Goal: Transaction & Acquisition: Purchase product/service

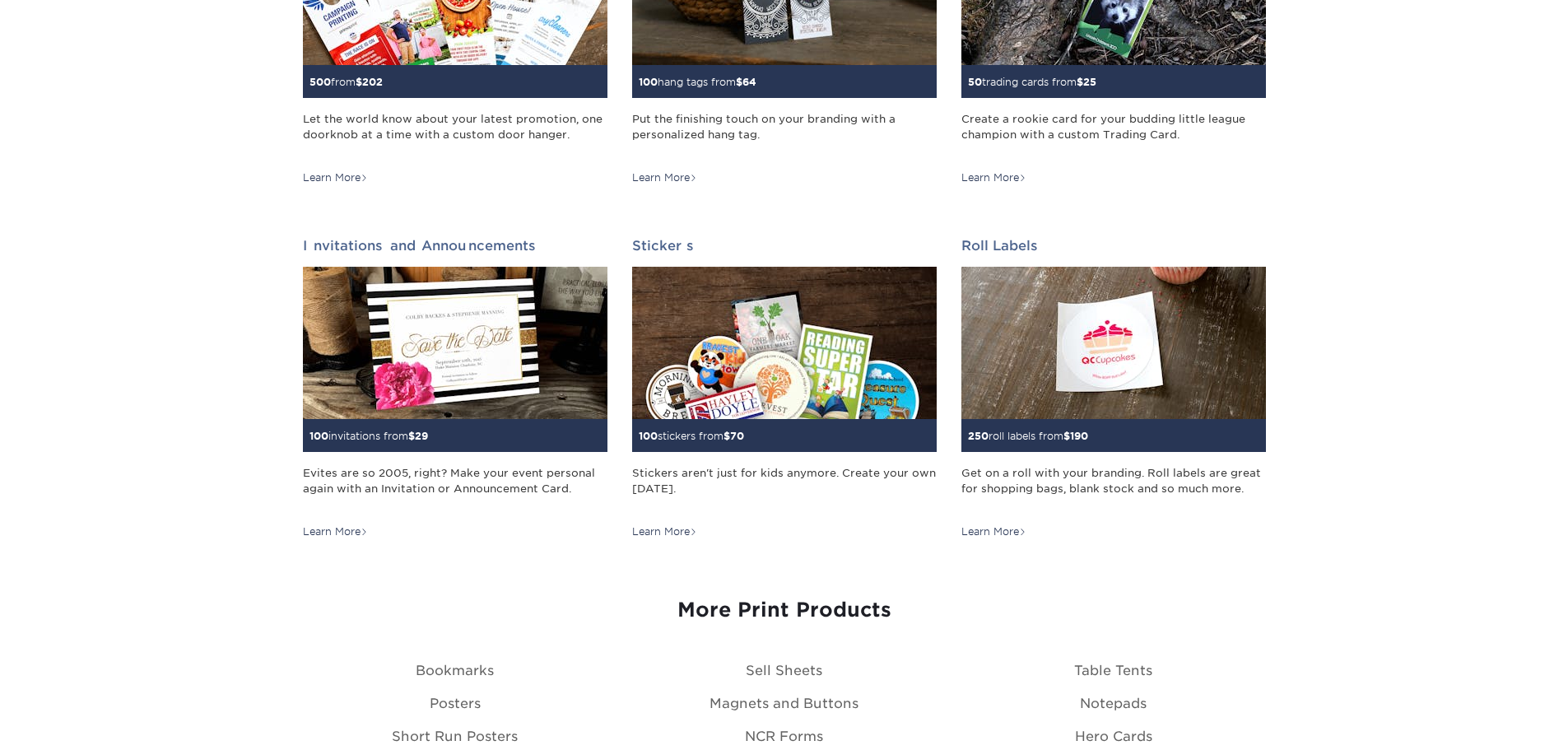
scroll to position [1509, 0]
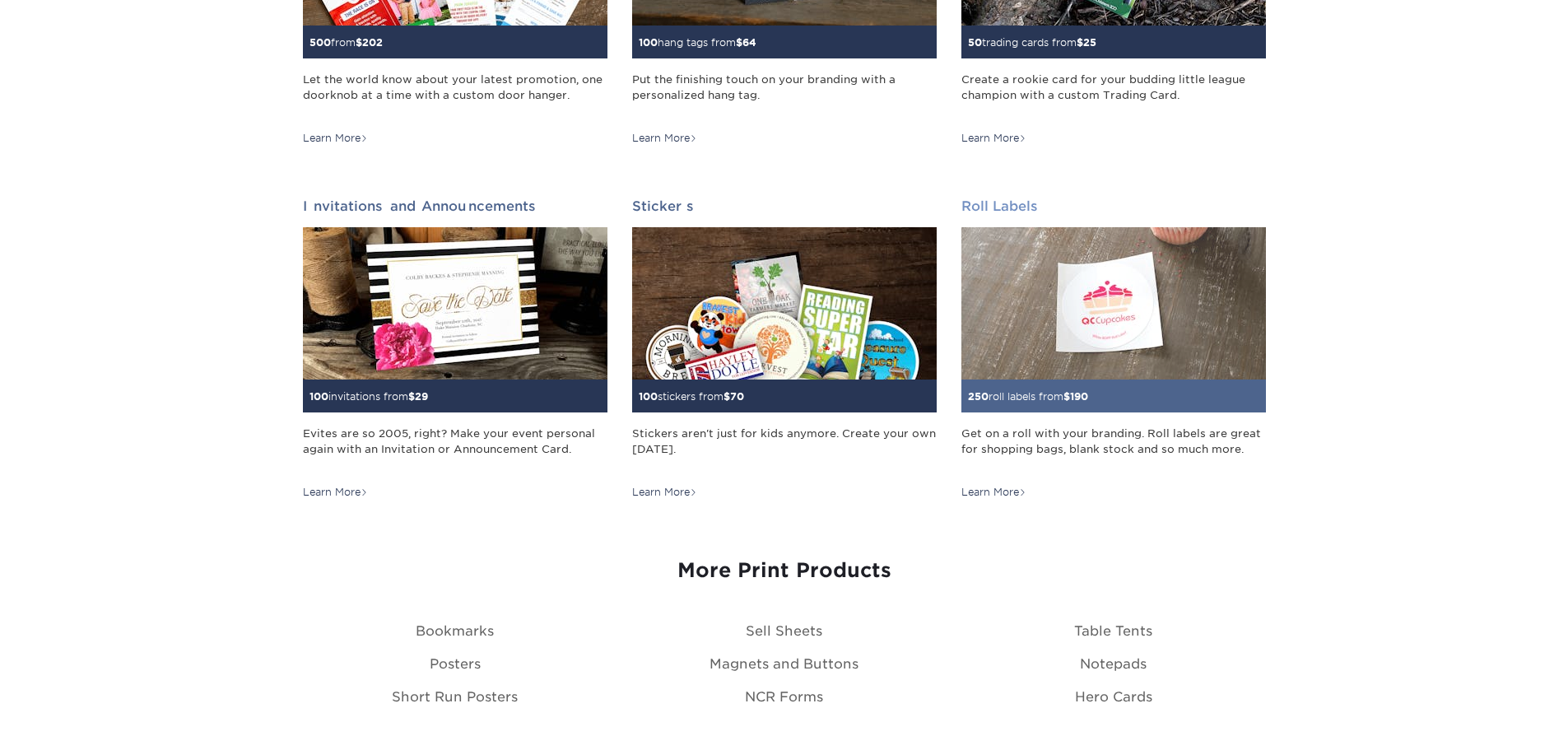
click at [1119, 358] on img at bounding box center [1113, 303] width 305 height 152
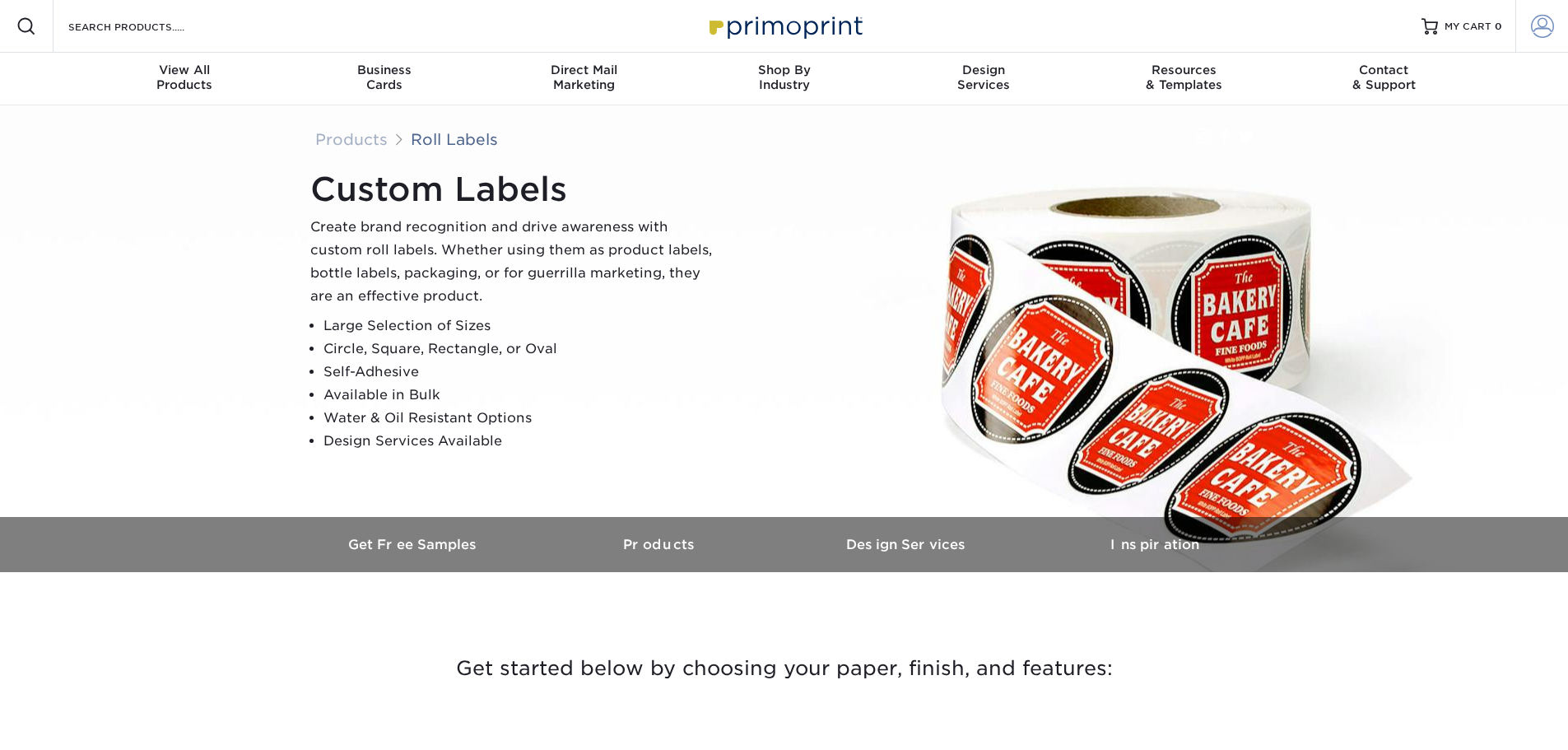
click at [1539, 33] on span at bounding box center [1542, 27] width 23 height 23
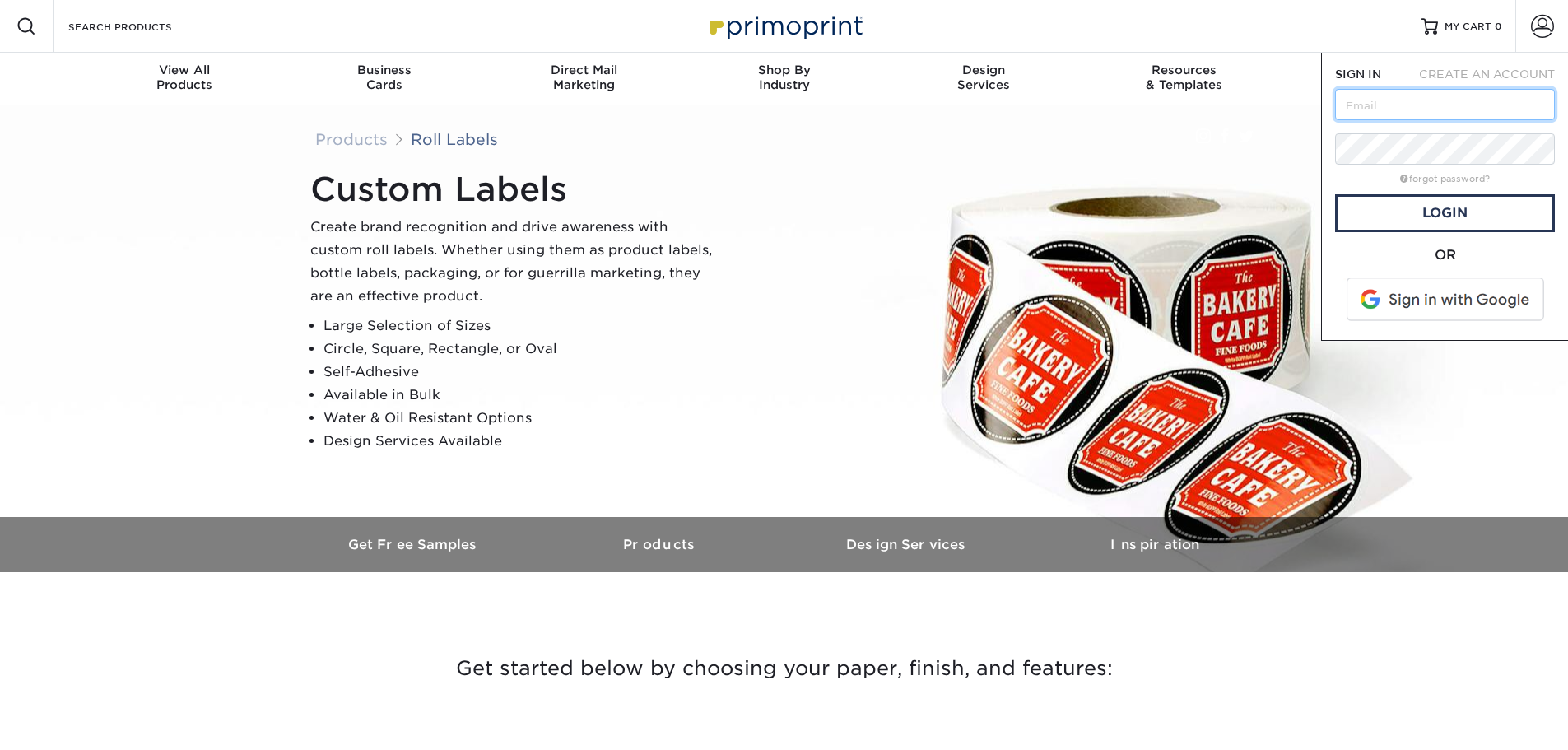
click at [1403, 99] on input "text" at bounding box center [1445, 104] width 220 height 31
type input "Chad@TeamGeorgiaAir.com"
click at [1429, 206] on link "Login" at bounding box center [1445, 213] width 220 height 38
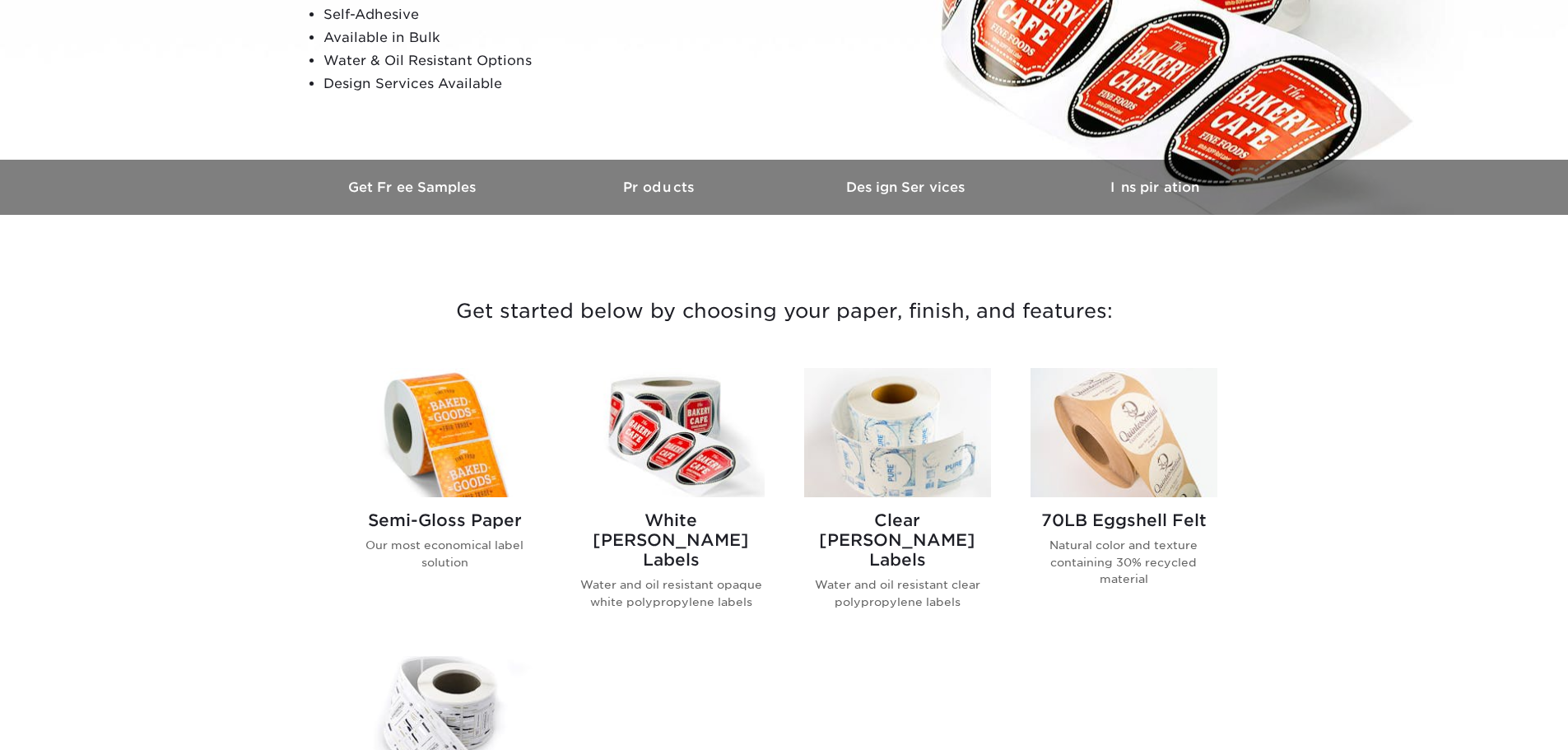
scroll to position [412, 0]
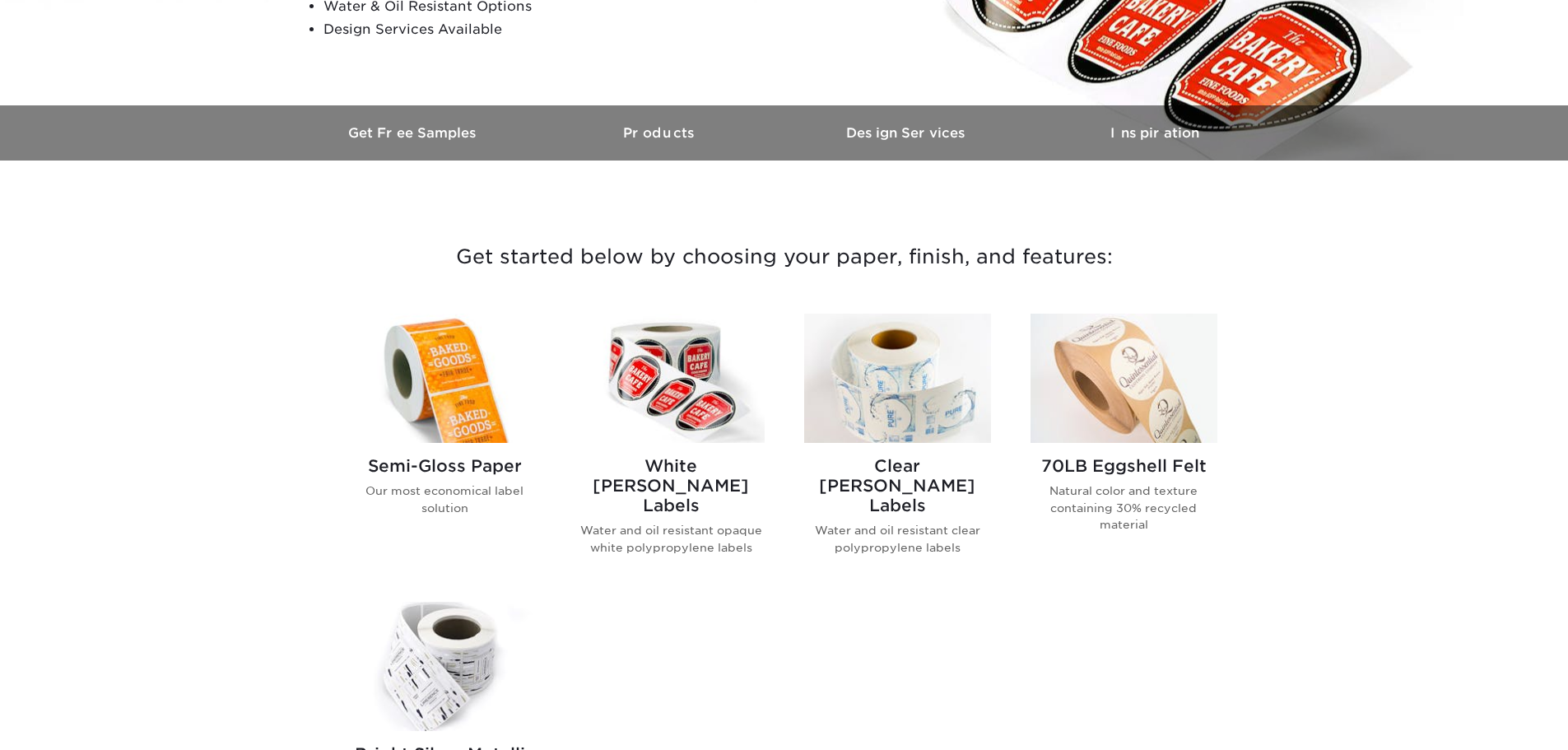
click at [457, 402] on img at bounding box center [444, 378] width 187 height 130
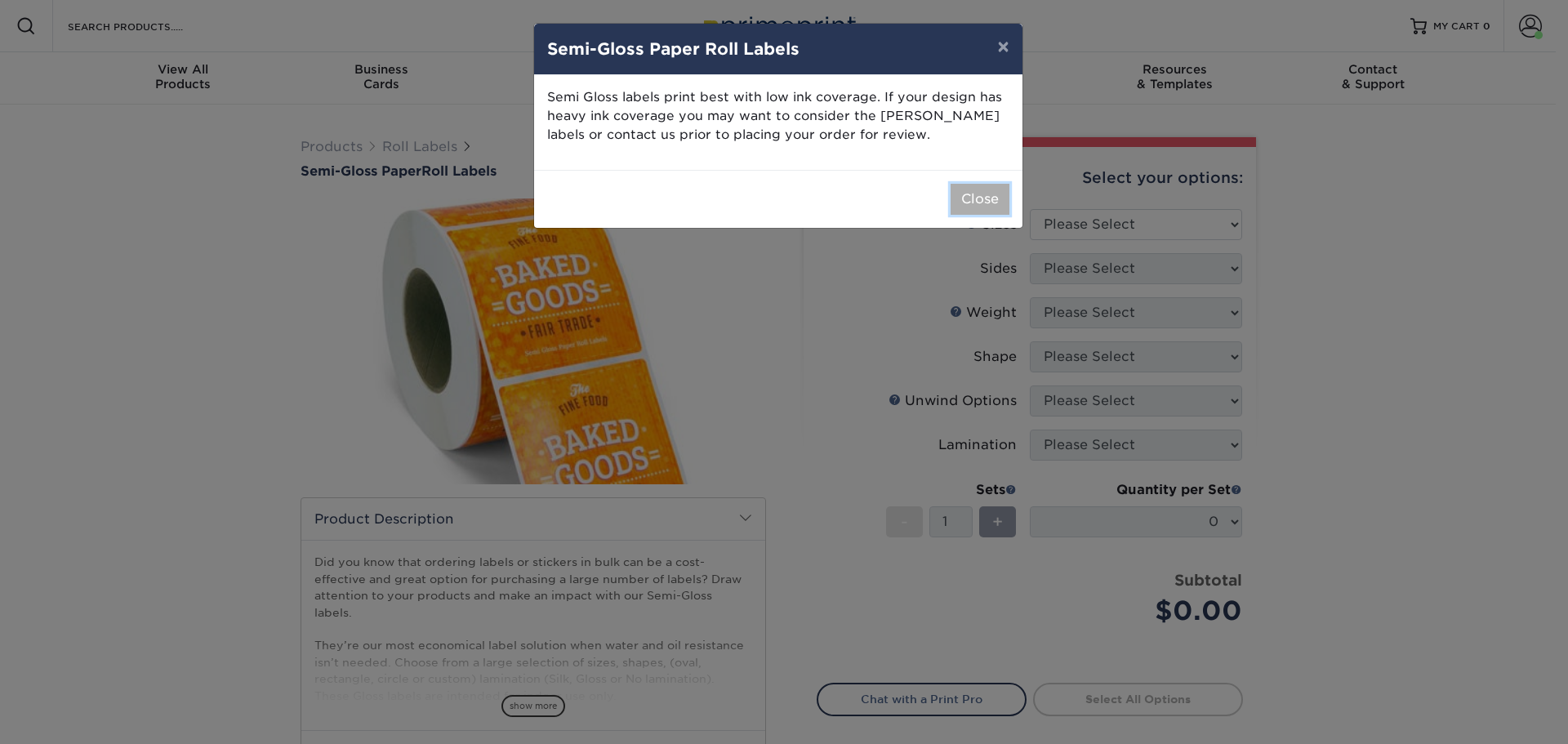
click at [983, 206] on button "Close" at bounding box center [980, 199] width 59 height 31
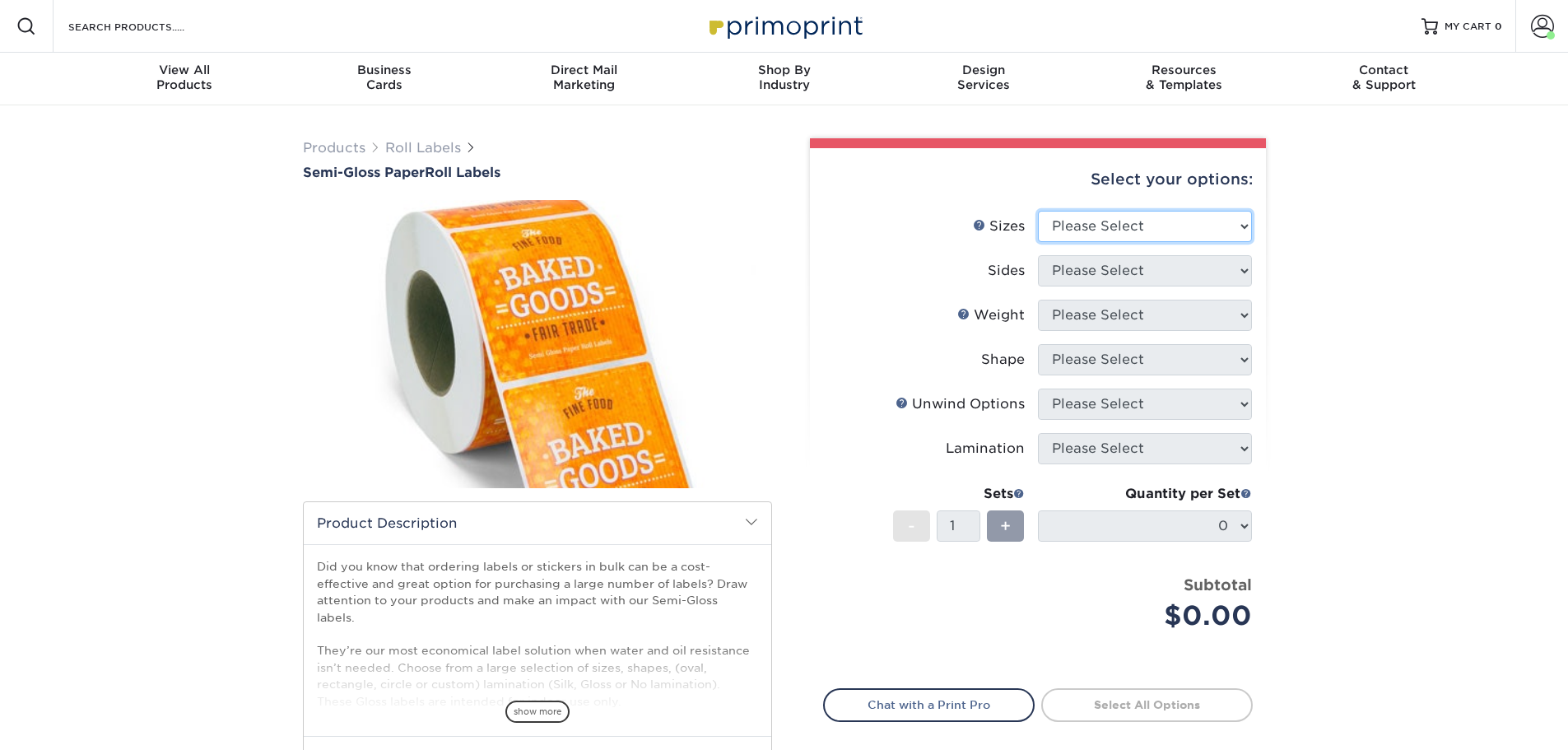
click at [1142, 234] on select "Please Select 1" x 1" 1" x 2" 1" x 2.5" 1" x 3" 1.5" x 1.5" 1.5" x 2.5" 1.5" x …" at bounding box center [1144, 226] width 214 height 31
select select "5.00x5.00"
click at [1037, 211] on select "Please Select 1" x 1" 1" x 2" 1" x 2.5" 1" x 3" 1.5" x 1.5" 1.5" x 2.5" 1.5" x …" at bounding box center [1144, 226] width 214 height 31
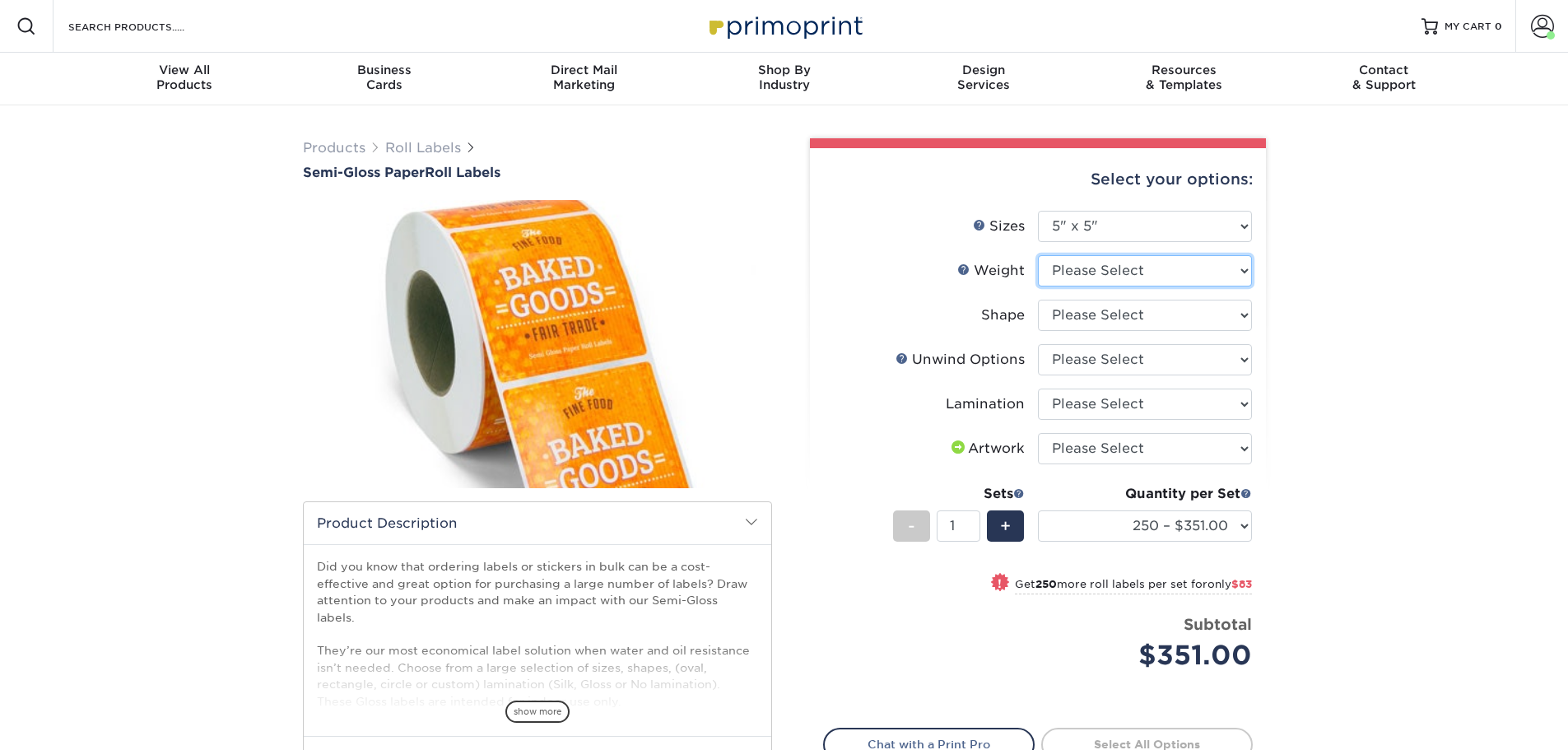
click at [1134, 274] on select "Please Select SG" at bounding box center [1144, 271] width 214 height 31
select select "SG"
click at [1037, 256] on select "Please Select SG" at bounding box center [1144, 271] width 214 height 31
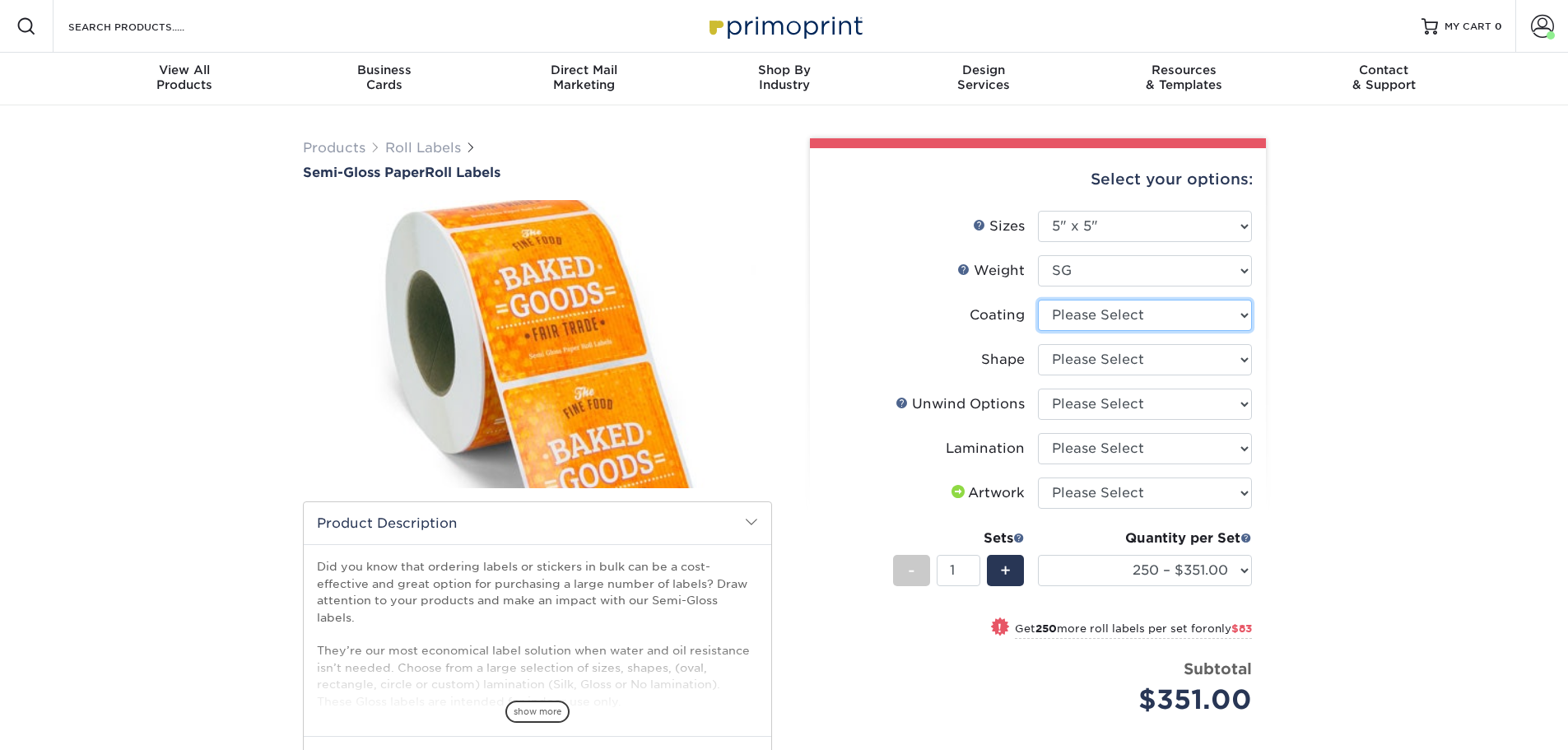
click at [1105, 316] on select at bounding box center [1144, 315] width 214 height 31
select select "3e7618de-abca-4bda-9f97-8b9129e913d8"
click at [1037, 299] on select at bounding box center [1144, 315] width 214 height 31
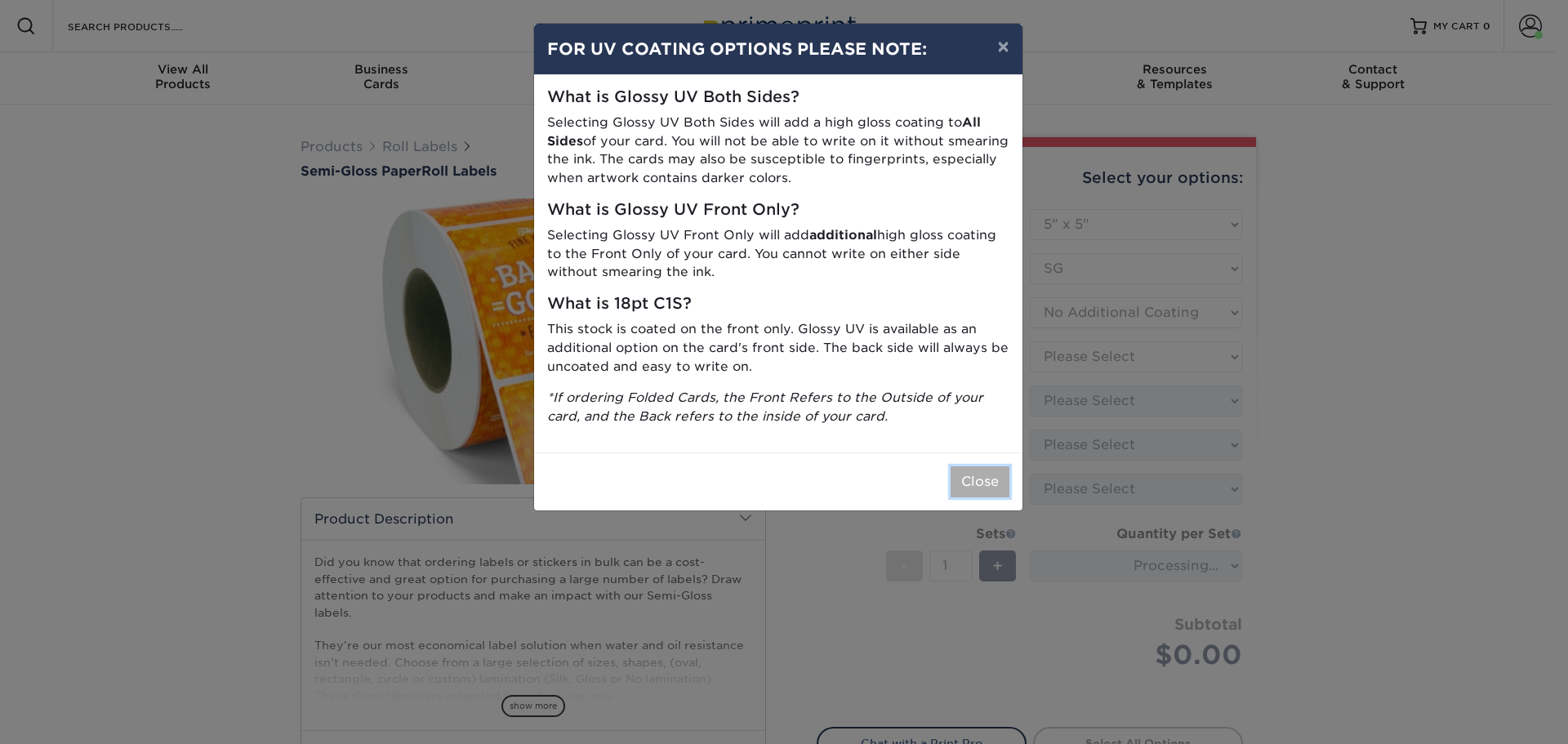
click at [992, 484] on button "Close" at bounding box center [980, 482] width 59 height 31
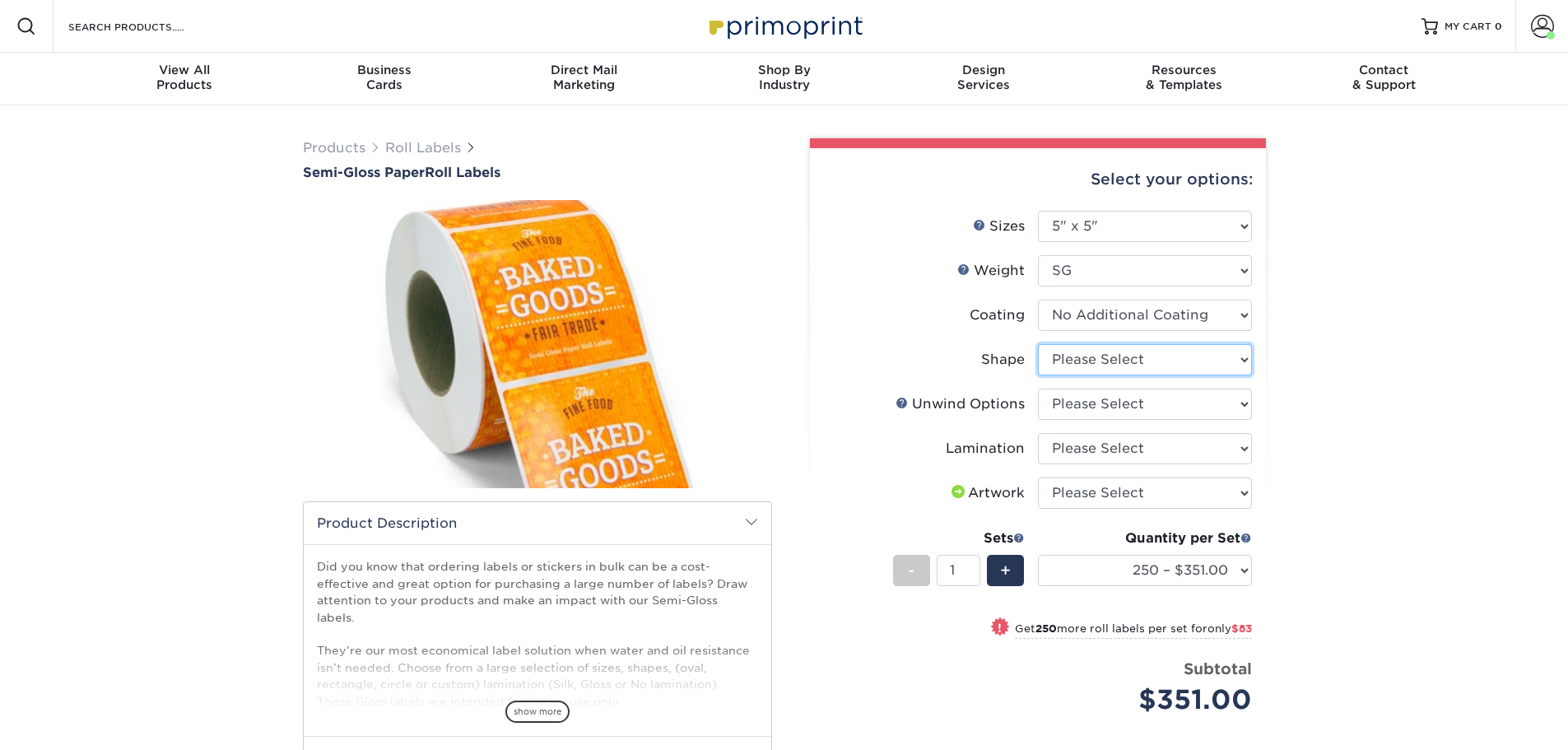
click at [1136, 360] on select "Please Select Circle Square Custom" at bounding box center [1144, 359] width 214 height 31
select select "45da2917-4b7b-46f1-becf-14d45dfff804"
click at [1037, 344] on select "Please Select Circle Square Custom" at bounding box center [1144, 359] width 214 height 31
click at [1215, 406] on select "Please Select Not Important Off Top (Direction #1) Off Bottom (Direction #2) Of…" at bounding box center [1144, 404] width 214 height 31
select select "8b1a0725-314d-43f7-9ebe-309d4b43d313"
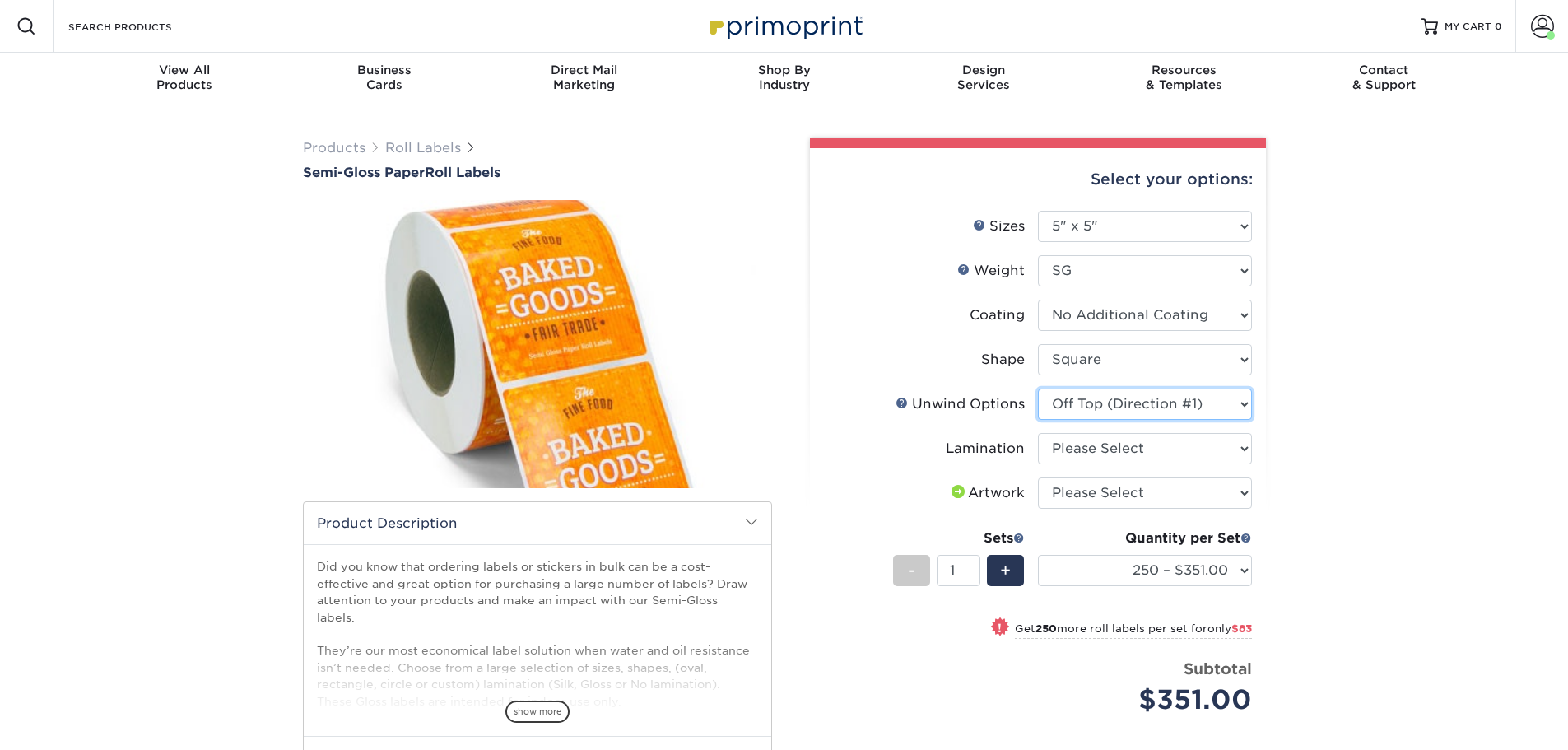
click at [1037, 389] on select "Please Select Not Important Off Top (Direction #1) Off Bottom (Direction #2) Of…" at bounding box center [1144, 404] width 214 height 31
click at [1165, 447] on select "Please Select Gloss Lamination No Lamination Silk" at bounding box center [1144, 448] width 214 height 31
select select "eff8cfea-abf7-4cab-a64a-391be13b3076"
click at [1037, 433] on select "Please Select Gloss Lamination No Lamination Silk" at bounding box center [1144, 448] width 214 height 31
click at [1178, 495] on select "Please Select I will upload files I need a design - $50" at bounding box center [1144, 493] width 214 height 31
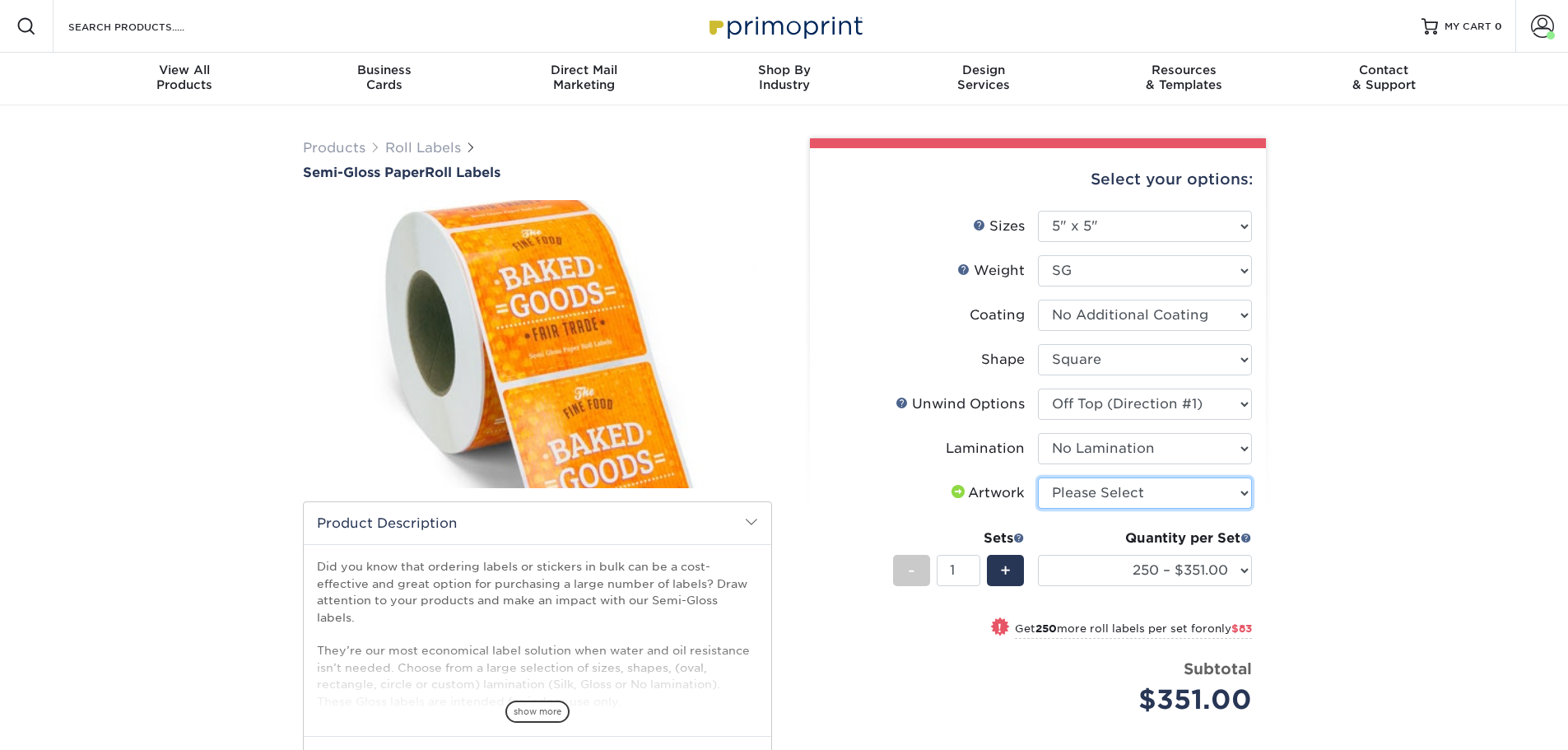
select select "upload"
click at [1037, 477] on select "Please Select I will upload files I need a design - $50" at bounding box center [1144, 493] width 214 height 31
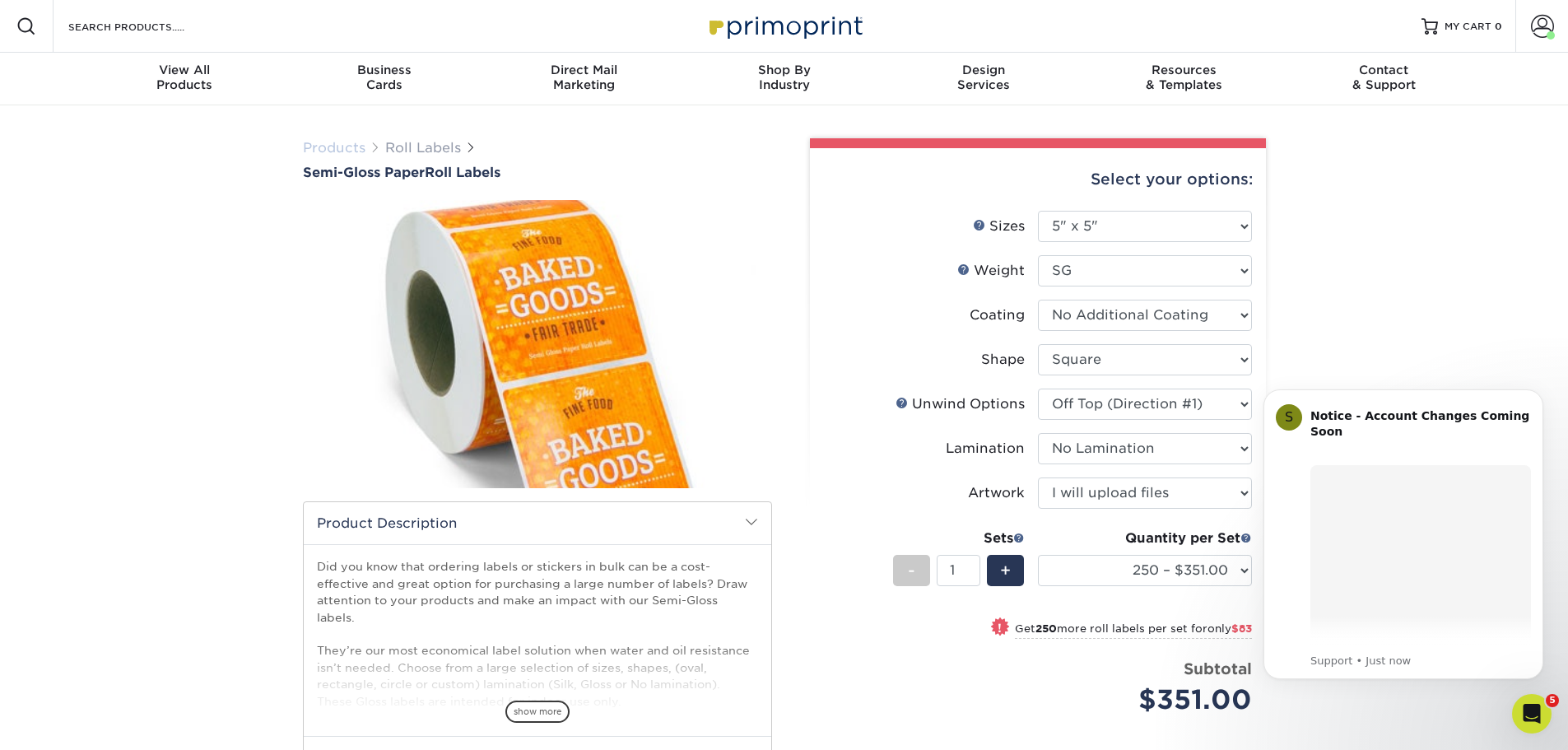
click at [317, 150] on link "Products" at bounding box center [334, 148] width 63 height 16
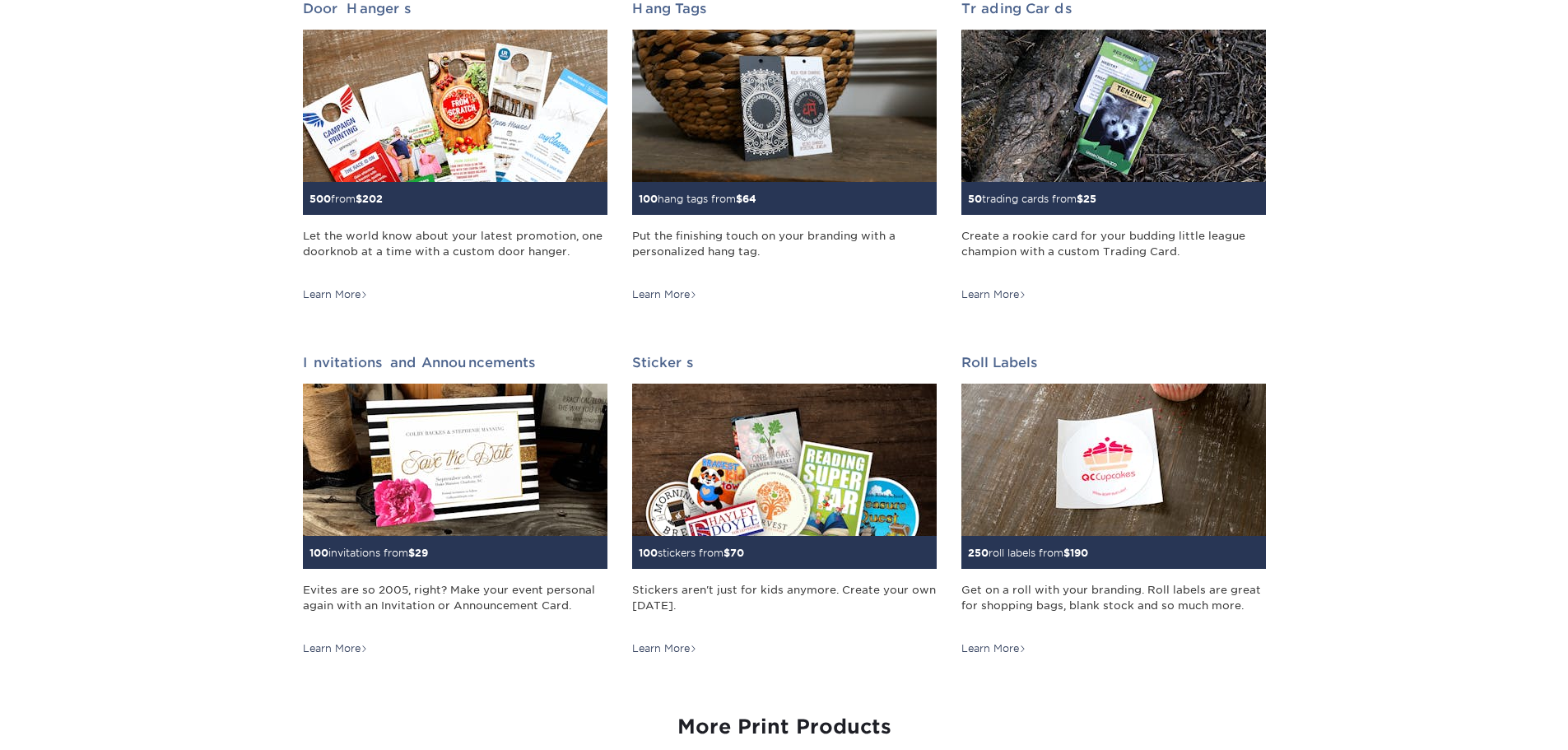
scroll to position [1372, 0]
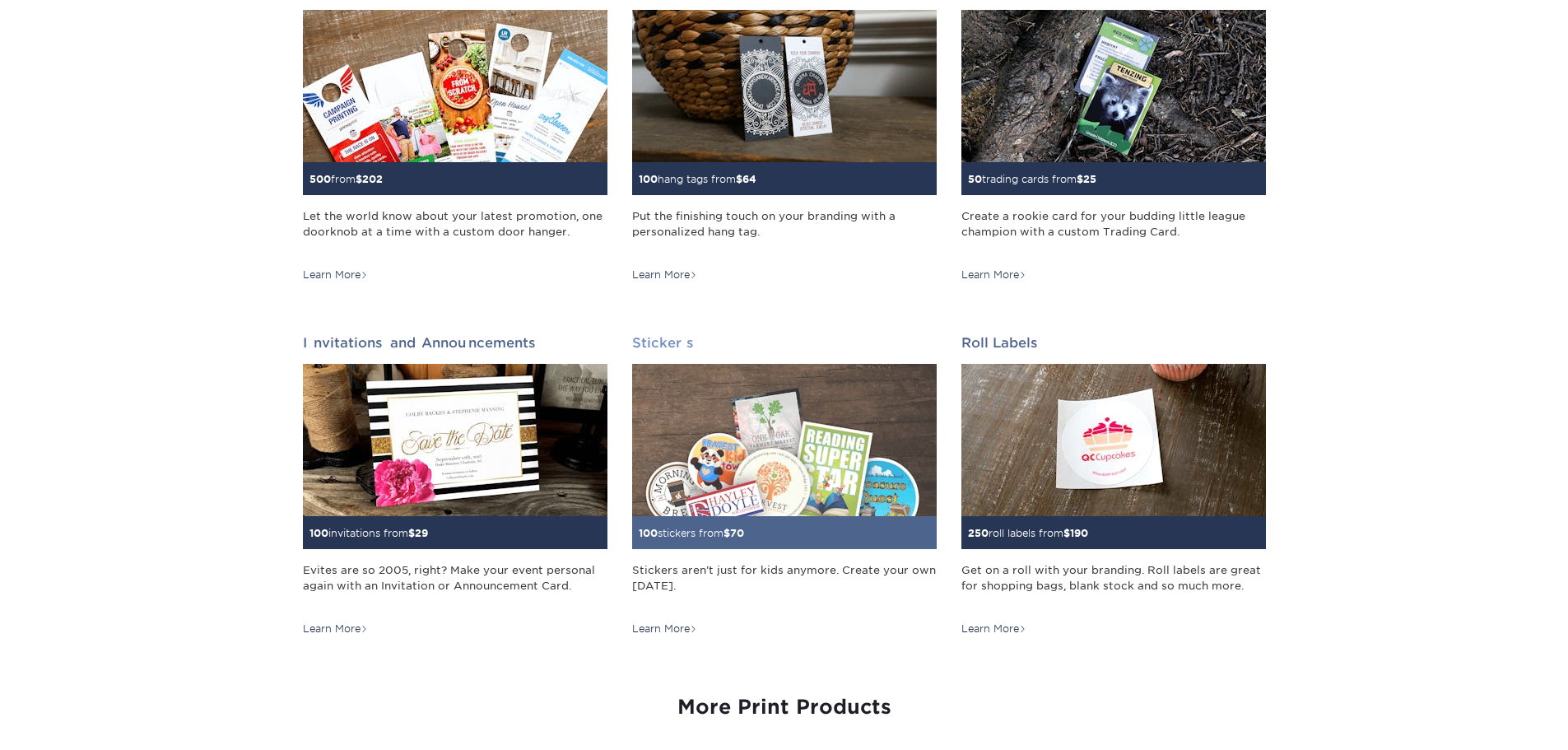
click at [784, 510] on img at bounding box center [784, 440] width 305 height 152
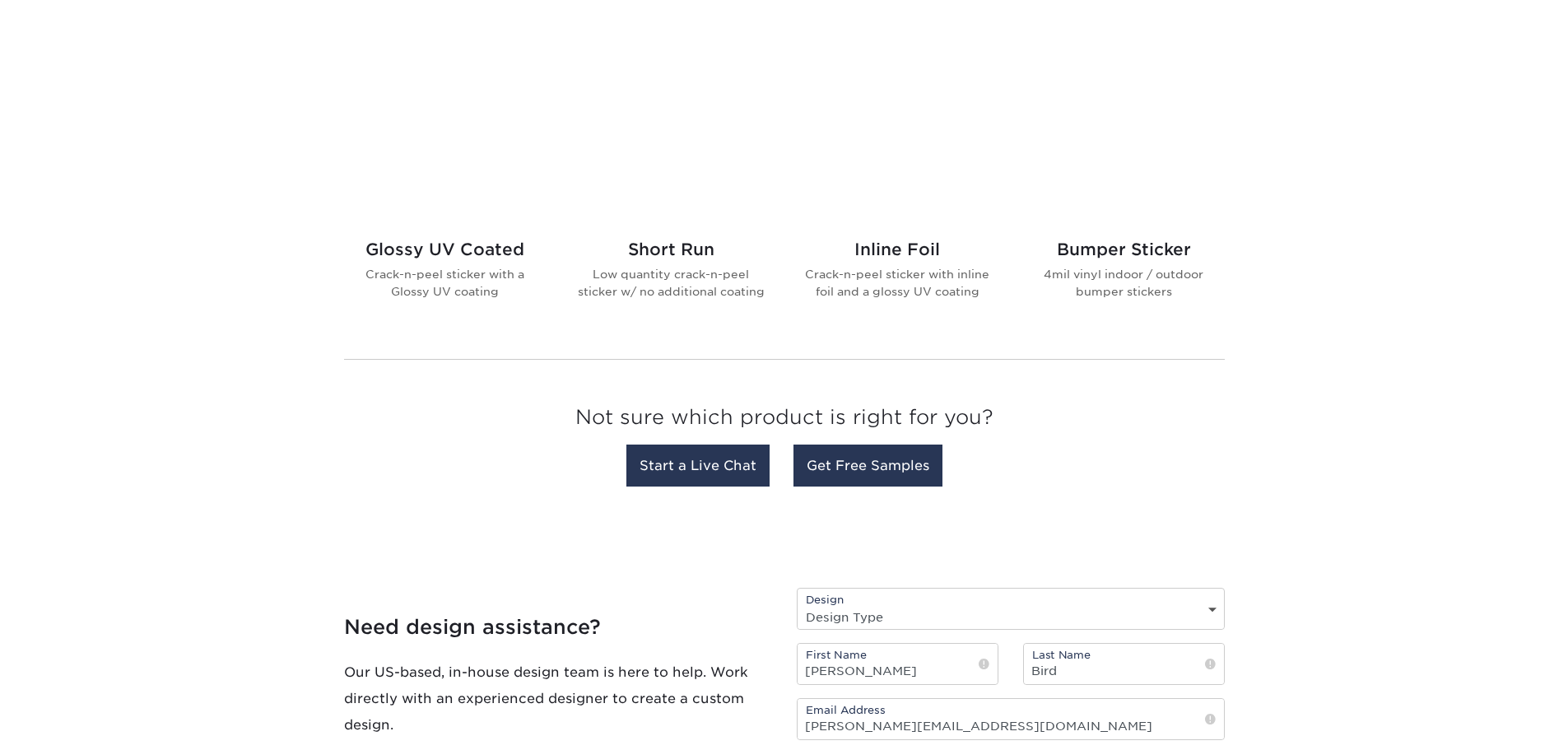
scroll to position [549, 0]
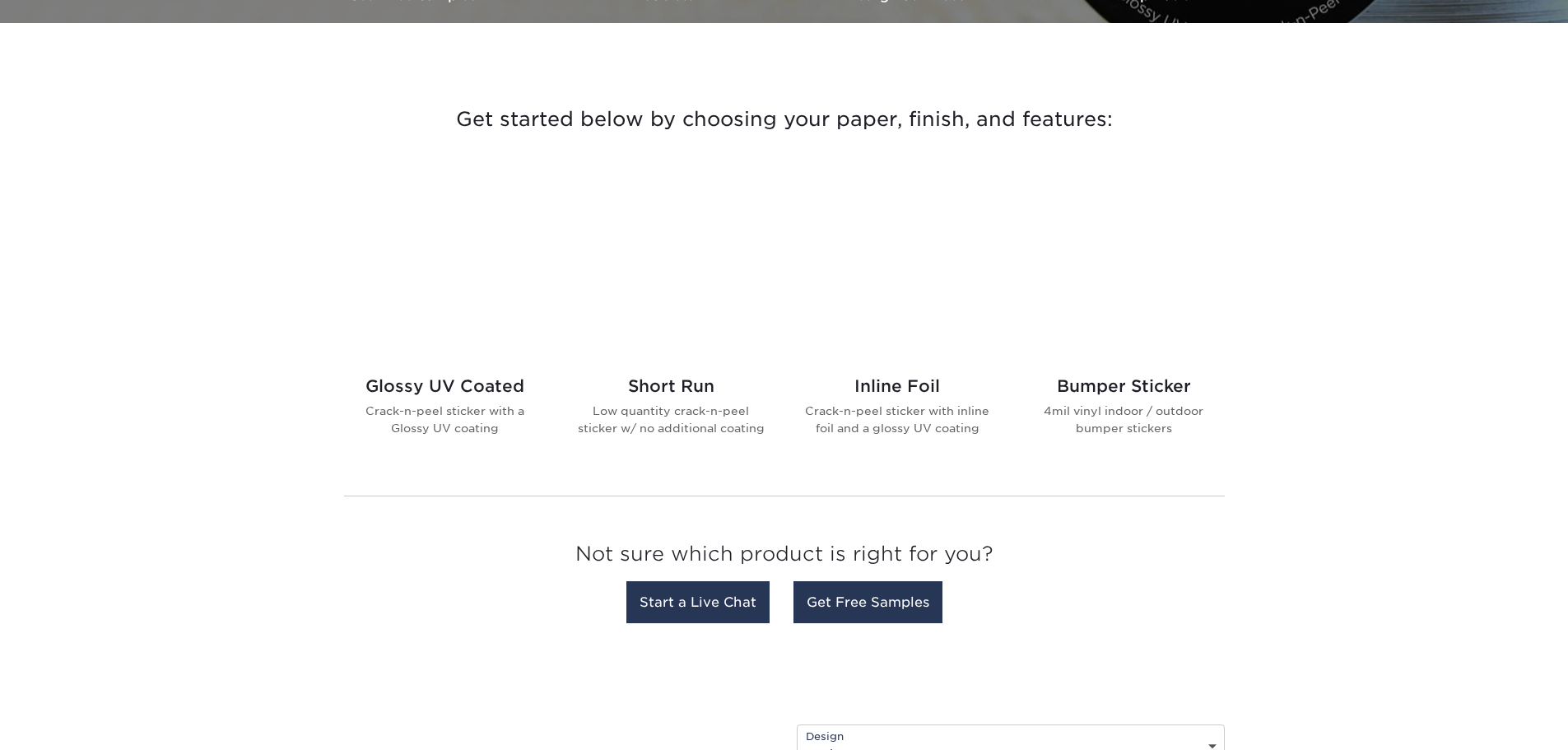
click at [673, 380] on h2 "Short Run" at bounding box center [671, 386] width 187 height 20
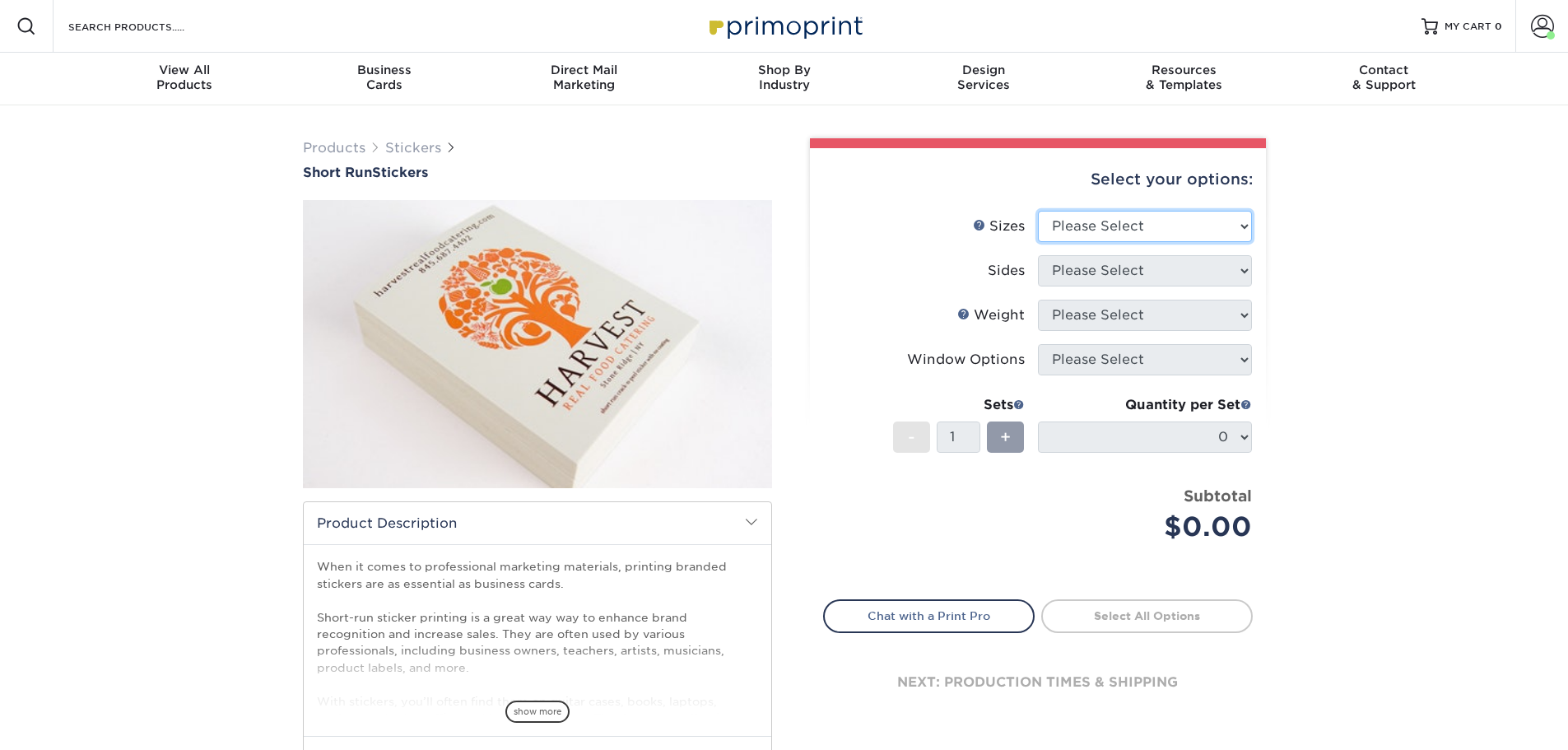
click at [1237, 233] on select "Please Select 1.5" x 3.5" 1.75" x 3.5" 2" x 2" 2" x 3" 2" x 3.5" 2" x 4" 2" x 8…" at bounding box center [1144, 226] width 214 height 31
click at [1536, 423] on div "Products Stickers Short Run Stickers / ." at bounding box center [784, 518] width 1568 height 827
click at [1181, 224] on select "Please Select 1.5" x 3.5" 1.75" x 3.5" 2" x 2" 2" x 3" 2" x 3.5" 2" x 4" 2" x 8…" at bounding box center [1144, 226] width 214 height 31
click at [1037, 211] on select "Please Select 1.5" x 3.5" 1.75" x 3.5" 2" x 2" 2" x 3" 2" x 3.5" 2" x 4" 2" x 8…" at bounding box center [1144, 226] width 214 height 31
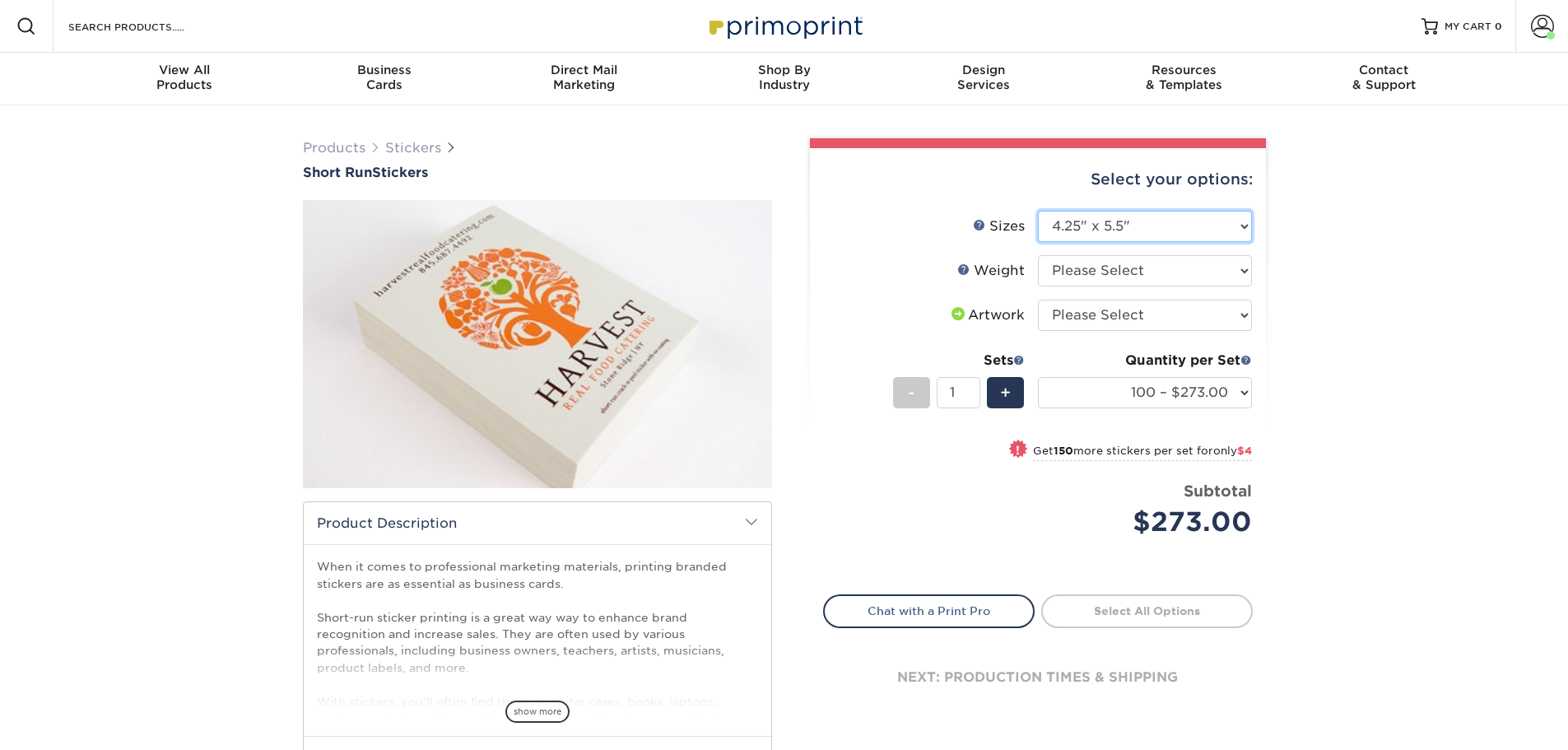
click at [1225, 232] on select "Please Select 1.5" x 3.5" 1.75" x 3.5" 2" x 2" 2" x 3" 2" x 3.5" 2" x 4" 2" x 8…" at bounding box center [1144, 226] width 214 height 31
select select "5.00x7.00"
click at [1037, 211] on select "Please Select 1.5" x 3.5" 1.75" x 3.5" 2" x 2" 2" x 3" 2" x 3.5" 2" x 4" 2" x 8…" at bounding box center [1144, 226] width 214 height 31
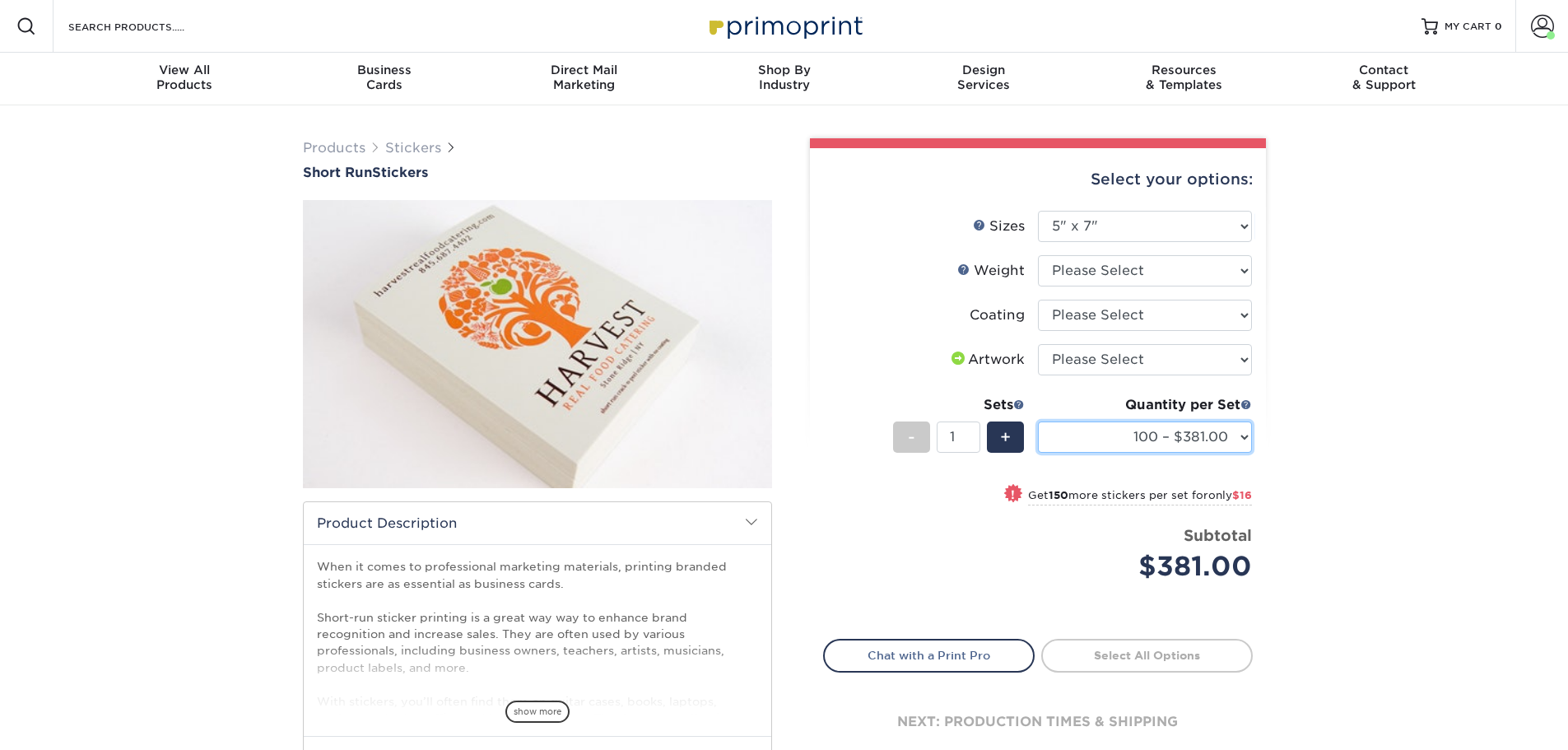
click at [1134, 428] on select "100 – $381.00 250 – $397.00 500 – $404.00" at bounding box center [1144, 437] width 214 height 31
select select "250 – $397.00"
click at [1037, 422] on select "100 – $381.00 250 – $397.00 500 – $404.00" at bounding box center [1144, 437] width 214 height 31
click at [1173, 235] on select "Please Select 1.5" x 3.5" 1.75" x 3.5" 2" x 2" 2" x 3" 2" x 3.5" 2" x 4" 2" x 8…" at bounding box center [1144, 226] width 214 height 31
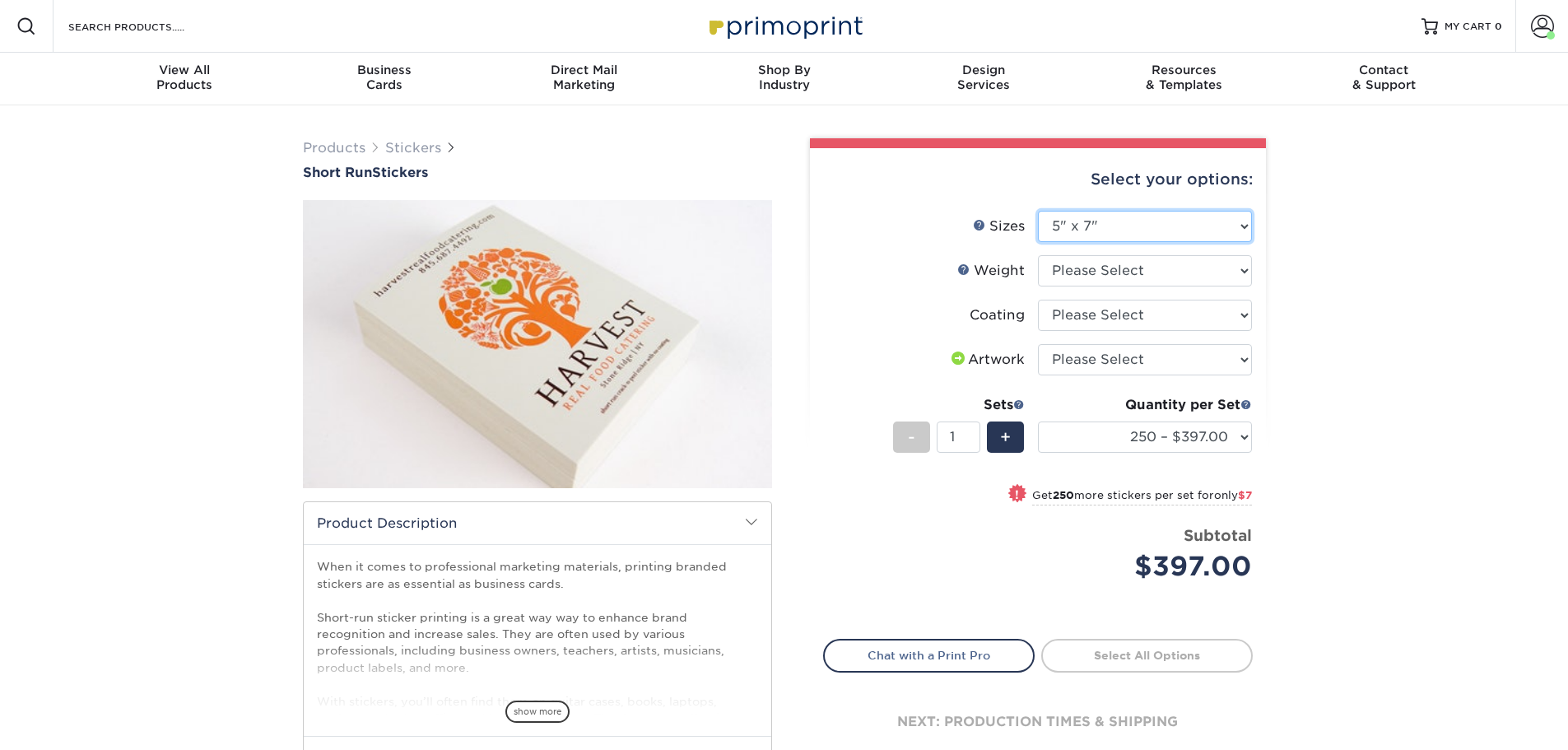
click at [1173, 235] on select "Please Select 1.5" x 3.5" 1.75" x 3.5" 2" x 2" 2" x 3" 2" x 3.5" 2" x 4" 2" x 8…" at bounding box center [1144, 226] width 214 height 31
select select "4.00x4.00"
click at [1037, 211] on select "Please Select 1.5" x 3.5" 1.75" x 3.5" 2" x 2" 2" x 3" 2" x 3.5" 2" x 4" 2" x 8…" at bounding box center [1144, 226] width 214 height 31
click at [1237, 443] on select "100 – $270.00 250 – $277.00 500 – $277.00" at bounding box center [1144, 437] width 214 height 31
select select "250 – $277.00"
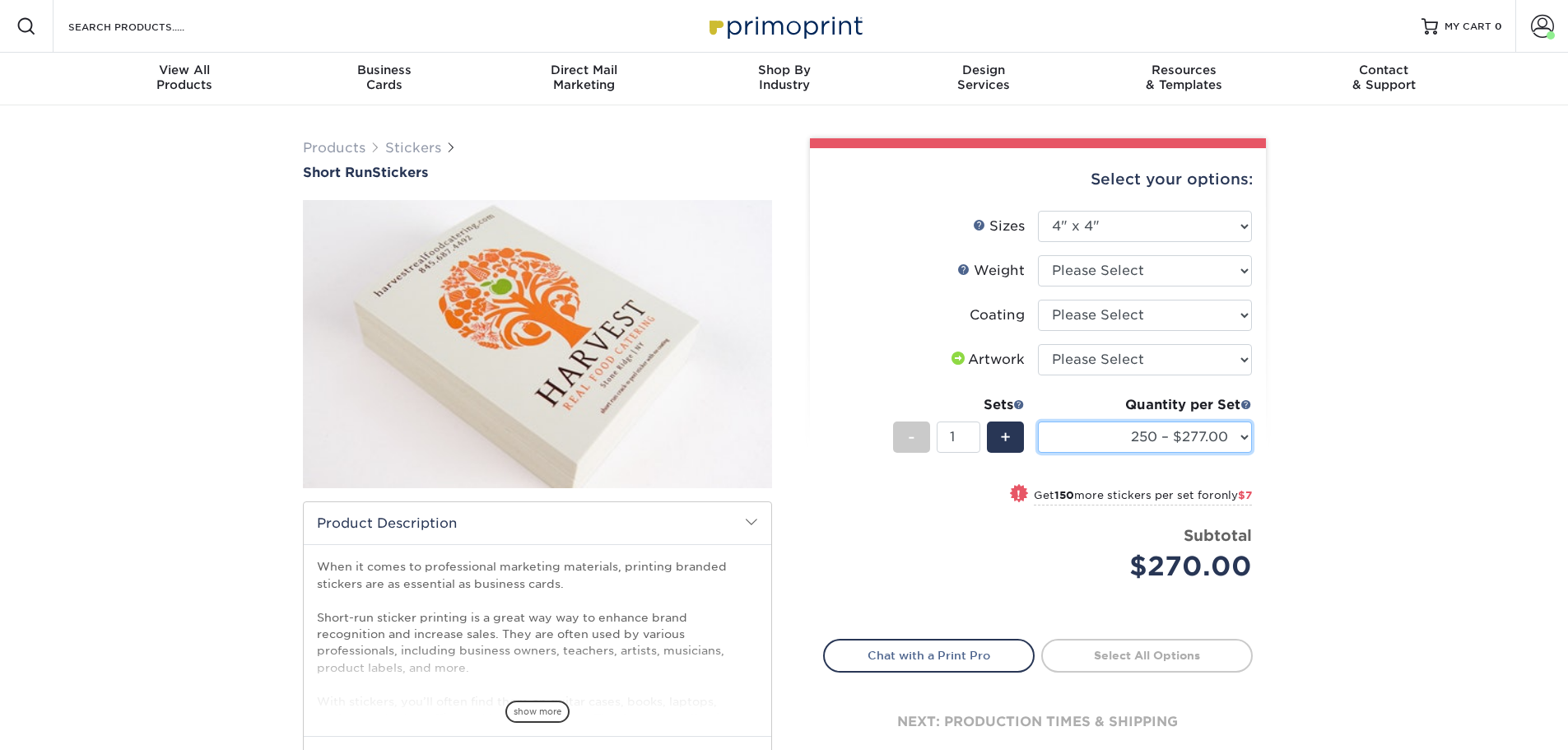
click at [1037, 422] on select "100 – $270.00 250 – $277.00 500 – $277.00" at bounding box center [1144, 437] width 214 height 31
